Goal: Task Accomplishment & Management: Use online tool/utility

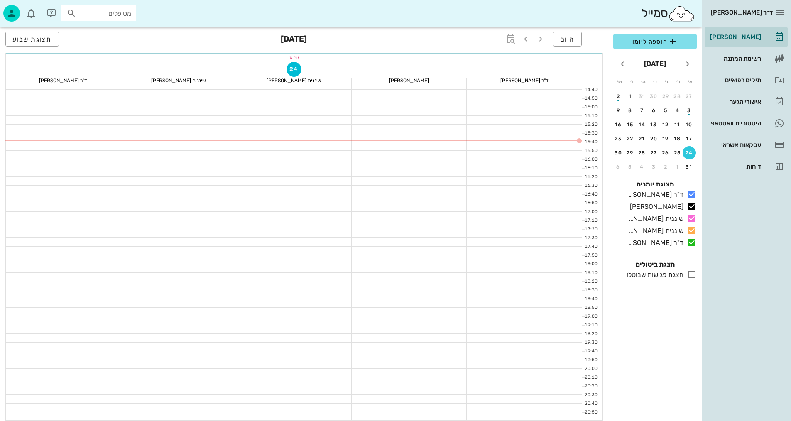
scroll to position [395, 0]
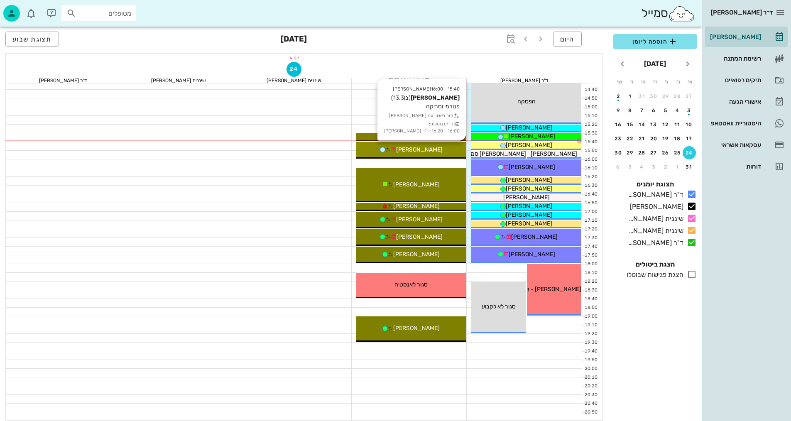
click at [432, 150] on span "[PERSON_NAME]" at bounding box center [419, 149] width 47 height 7
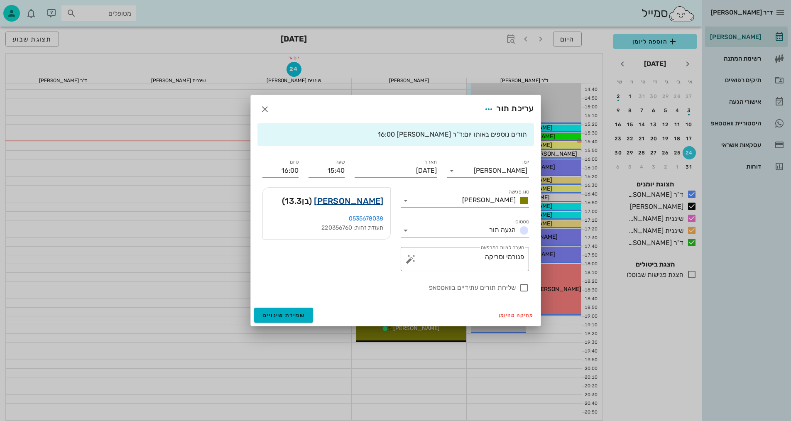
click at [356, 199] on link "[PERSON_NAME]" at bounding box center [348, 200] width 69 height 13
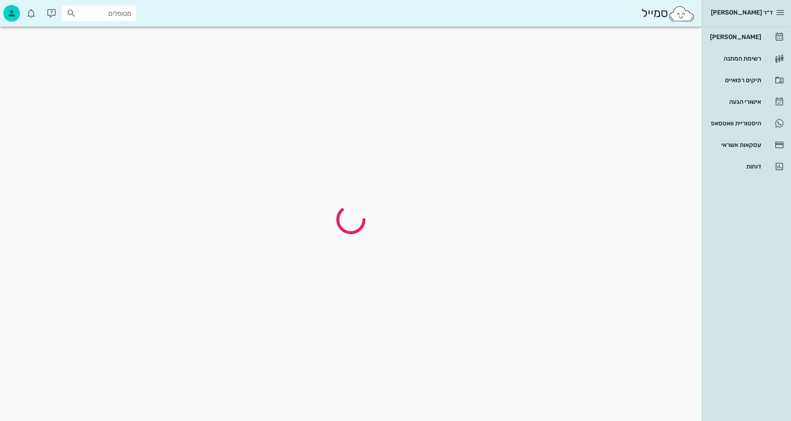
click at [355, 198] on div at bounding box center [351, 220] width 694 height 376
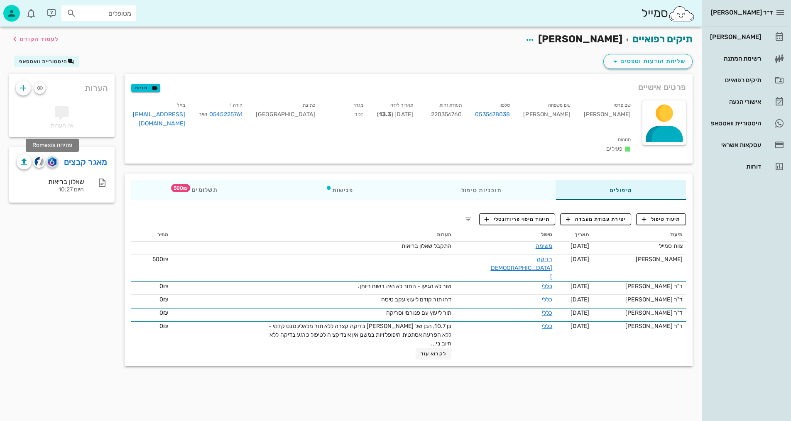
click at [52, 157] on img "button" at bounding box center [52, 161] width 8 height 9
click at [654, 216] on span "תיעוד טיפול" at bounding box center [661, 219] width 39 height 7
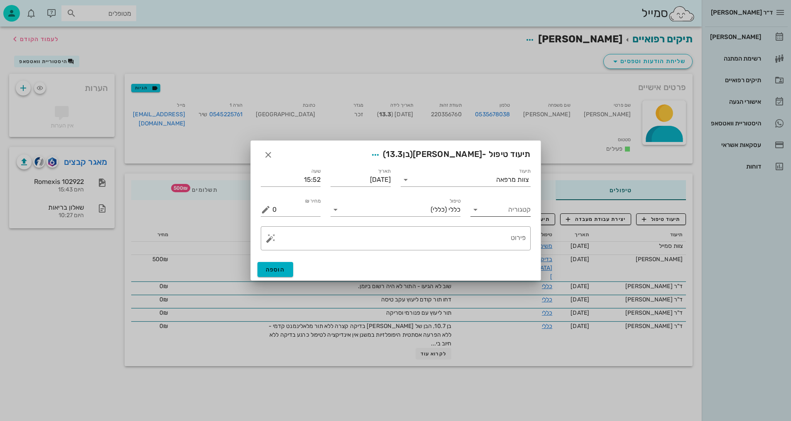
click at [512, 205] on input "קטגוריה" at bounding box center [507, 209] width 47 height 13
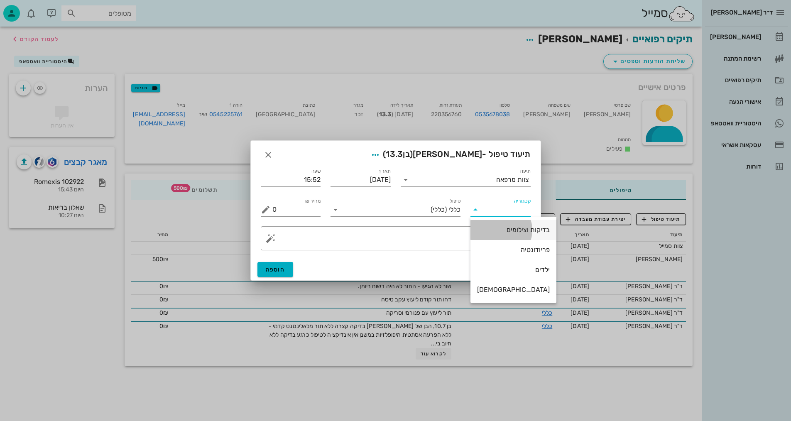
click at [519, 230] on div "בדיקות וצילומים" at bounding box center [513, 230] width 73 height 8
type input "בדיקות וצילומים"
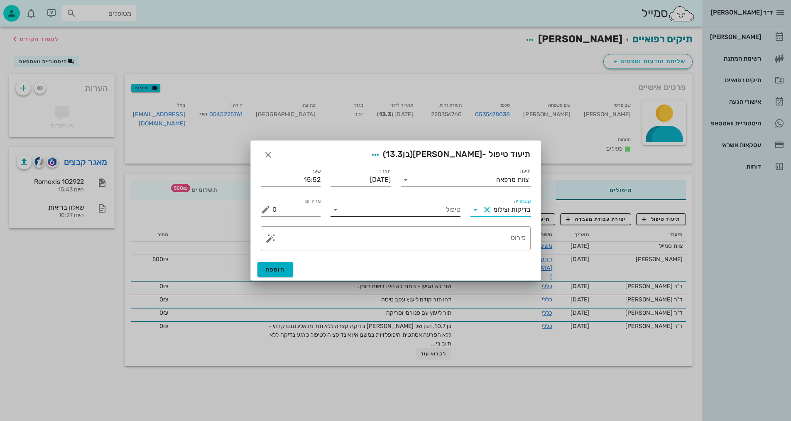
click at [448, 206] on input "טיפול" at bounding box center [401, 209] width 118 height 13
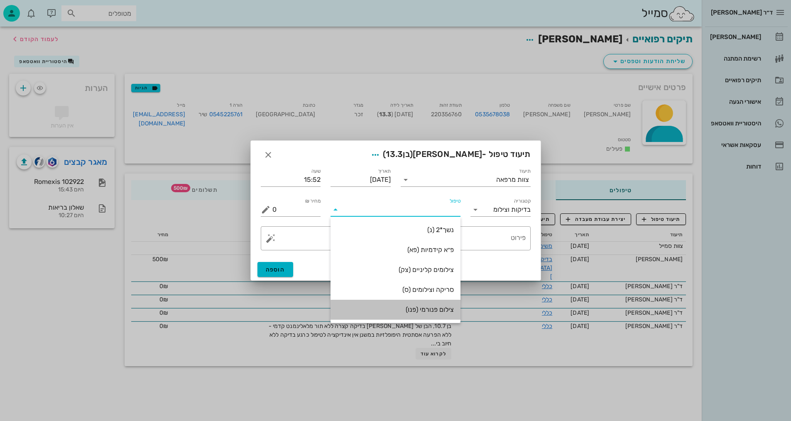
click at [438, 315] on div "צילום פנורמי (פנו)" at bounding box center [395, 310] width 117 height 18
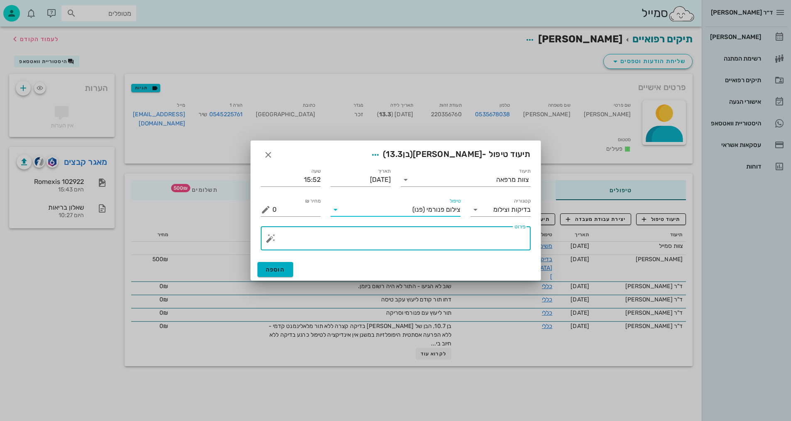
click at [504, 249] on textarea "פירוט" at bounding box center [399, 241] width 253 height 20
type textarea "פנורמי- [PERSON_NAME]"
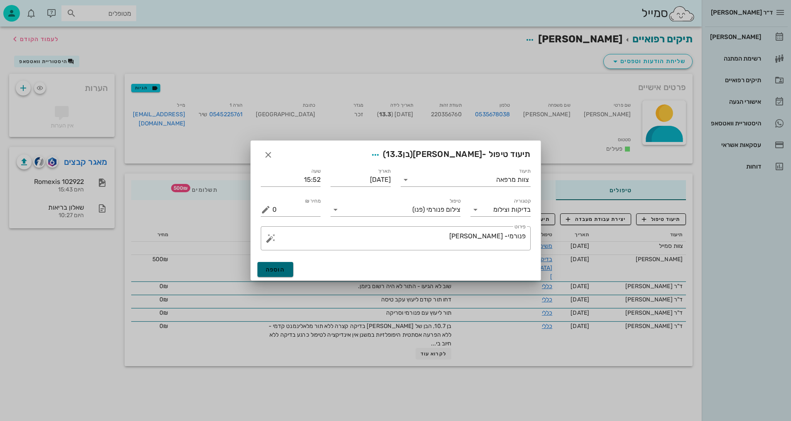
click at [271, 276] on button "הוספה" at bounding box center [276, 269] width 36 height 15
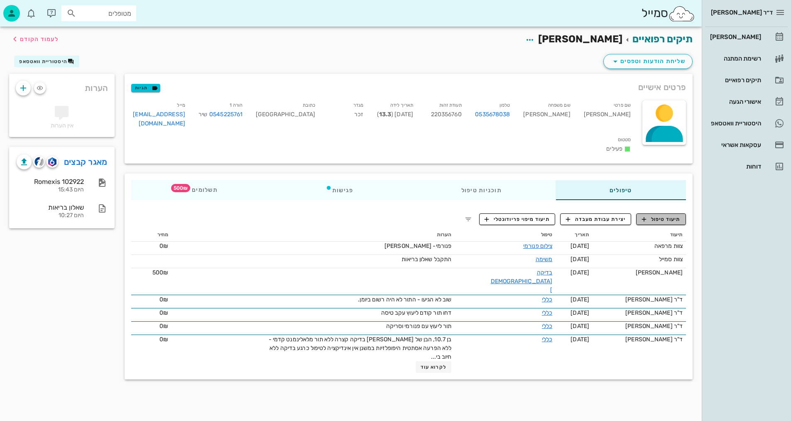
click at [653, 216] on span "תיעוד טיפול" at bounding box center [661, 219] width 39 height 7
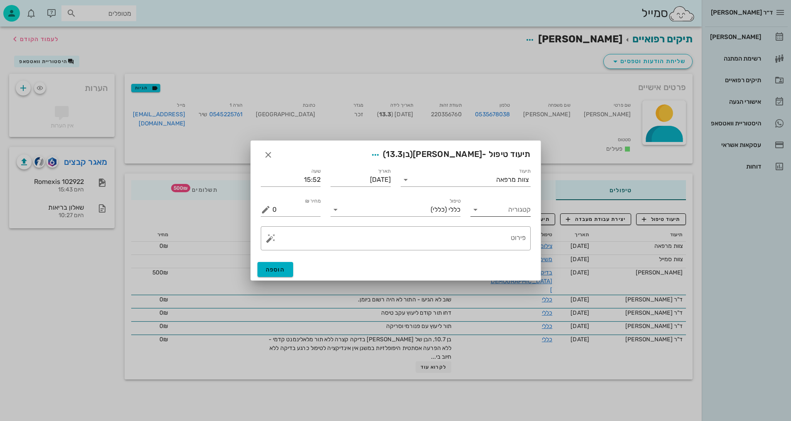
click at [520, 214] on input "קטגוריה" at bounding box center [507, 209] width 47 height 13
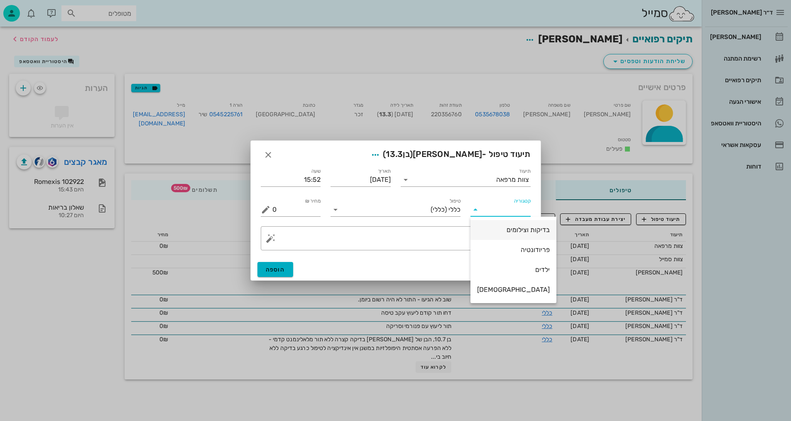
click at [514, 227] on div "בדיקות וצילומים" at bounding box center [513, 230] width 73 height 8
type input "בדיקות וצילומים"
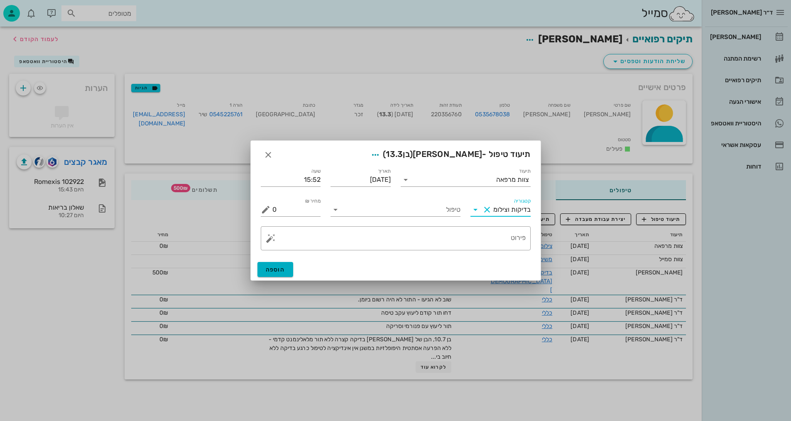
click at [393, 218] on div "טיפול" at bounding box center [396, 207] width 140 height 30
click at [394, 216] on input "טיפול" at bounding box center [401, 209] width 118 height 13
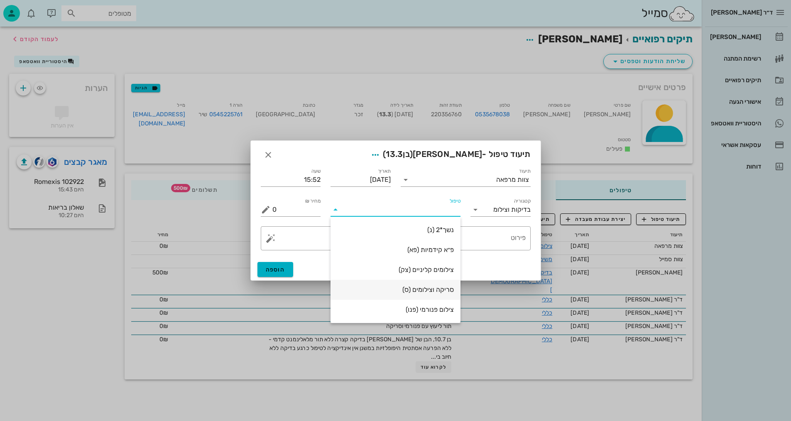
click at [425, 295] on div "סריקה וצילומים (ס)" at bounding box center [395, 290] width 117 height 18
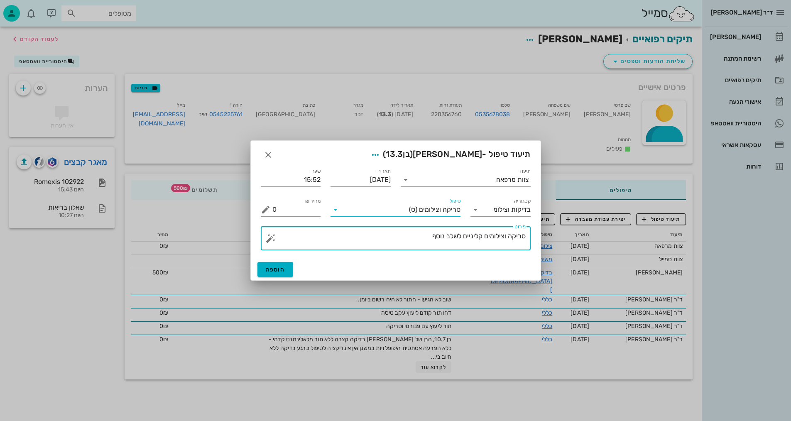
drag, startPoint x: 430, startPoint y: 239, endPoint x: 504, endPoint y: 231, distance: 74.4
click at [504, 231] on textarea "סריקה וצילומים קליניים לשלב נוסף" at bounding box center [399, 241] width 253 height 20
type textarea "[PERSON_NAME] ותמונת אפליקציה - [PERSON_NAME]"
click at [280, 266] on span "הוספה" at bounding box center [276, 269] width 20 height 7
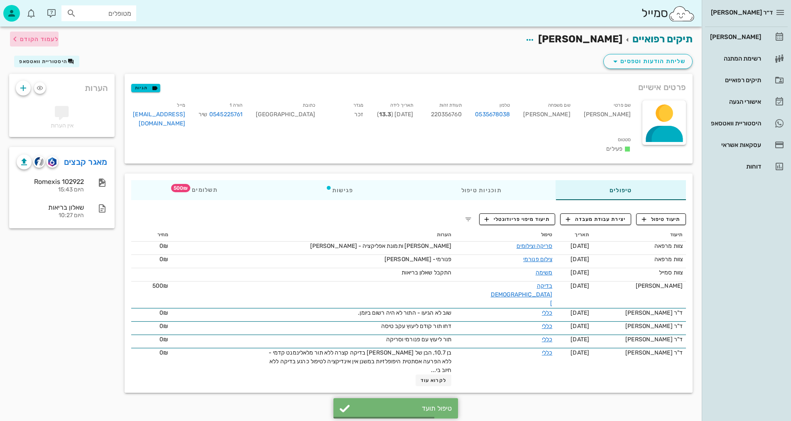
click at [44, 36] on span "לעמוד הקודם" at bounding box center [39, 39] width 39 height 7
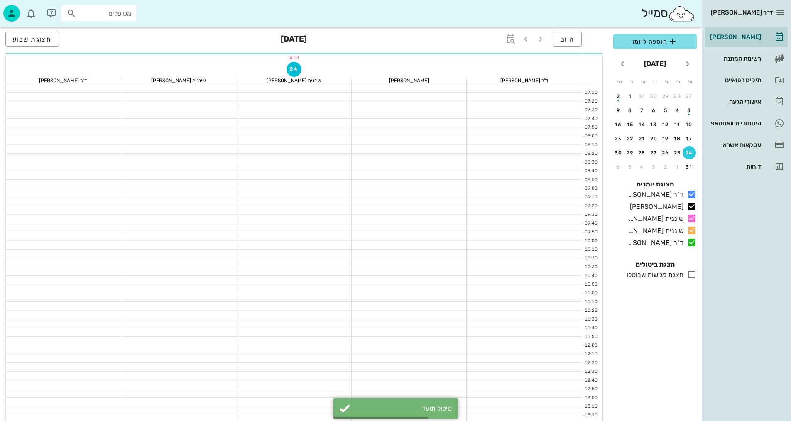
scroll to position [395, 0]
